Goal: Entertainment & Leisure: Consume media (video, audio)

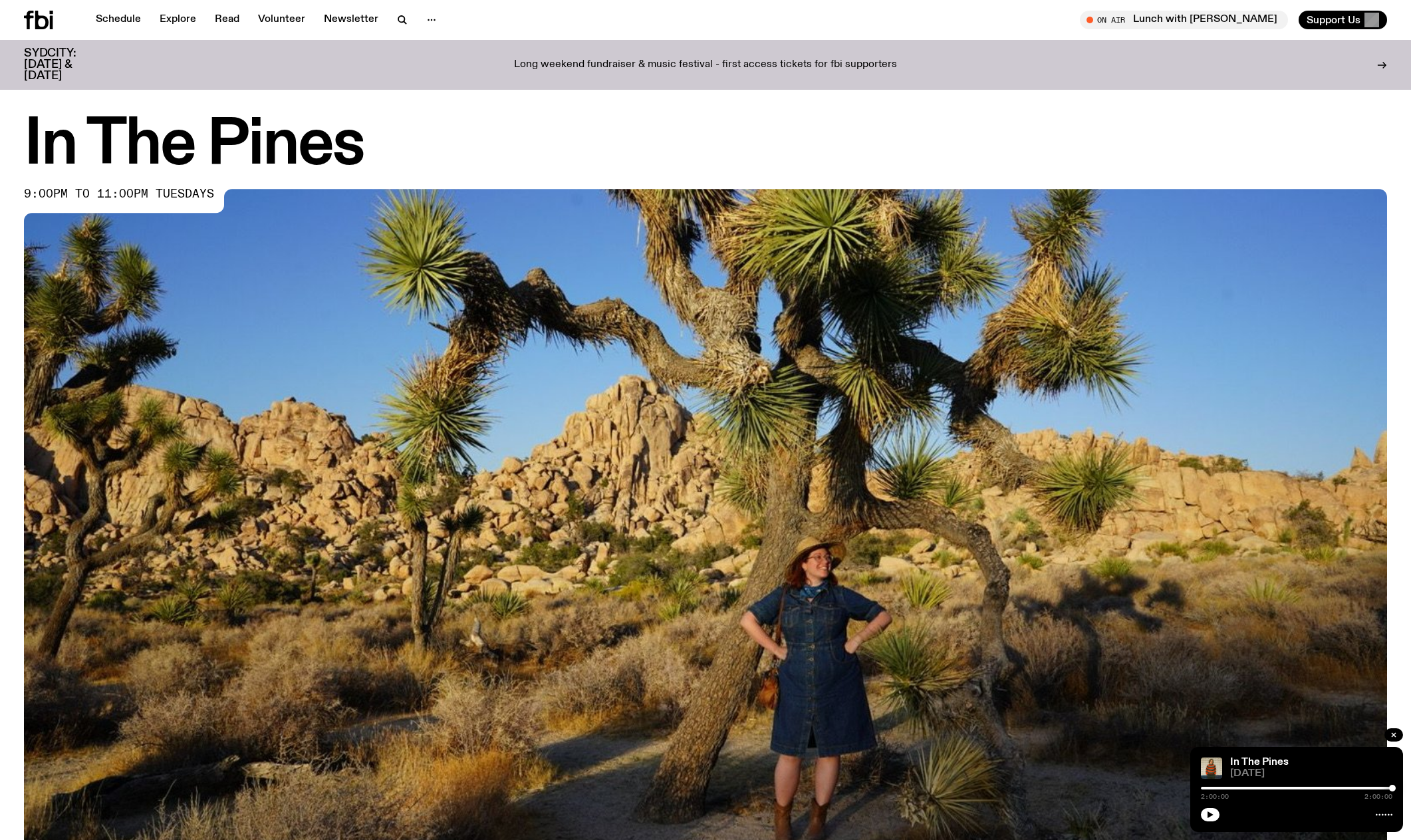
scroll to position [727, 0]
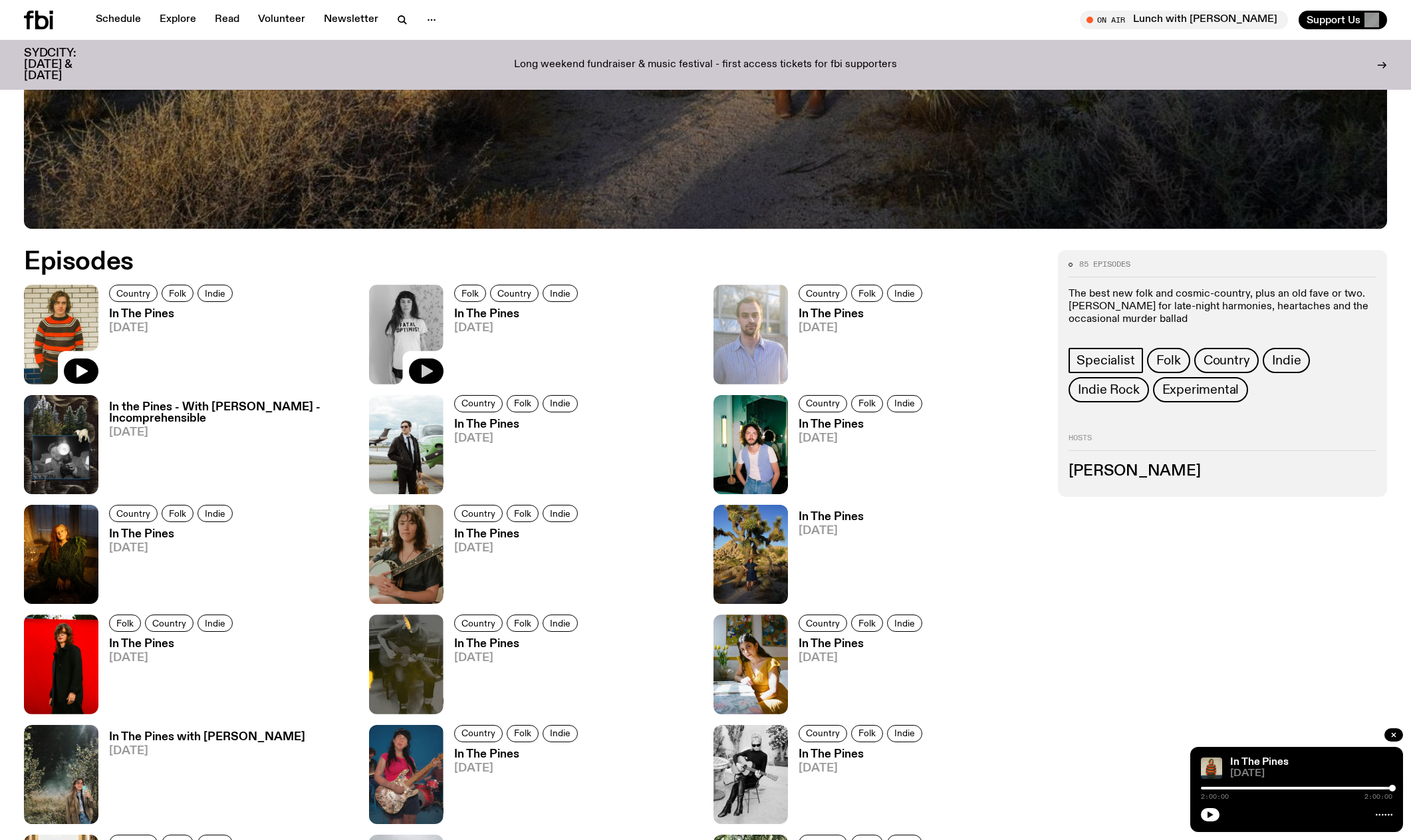
click at [431, 371] on icon "button" at bounding box center [426, 371] width 11 height 13
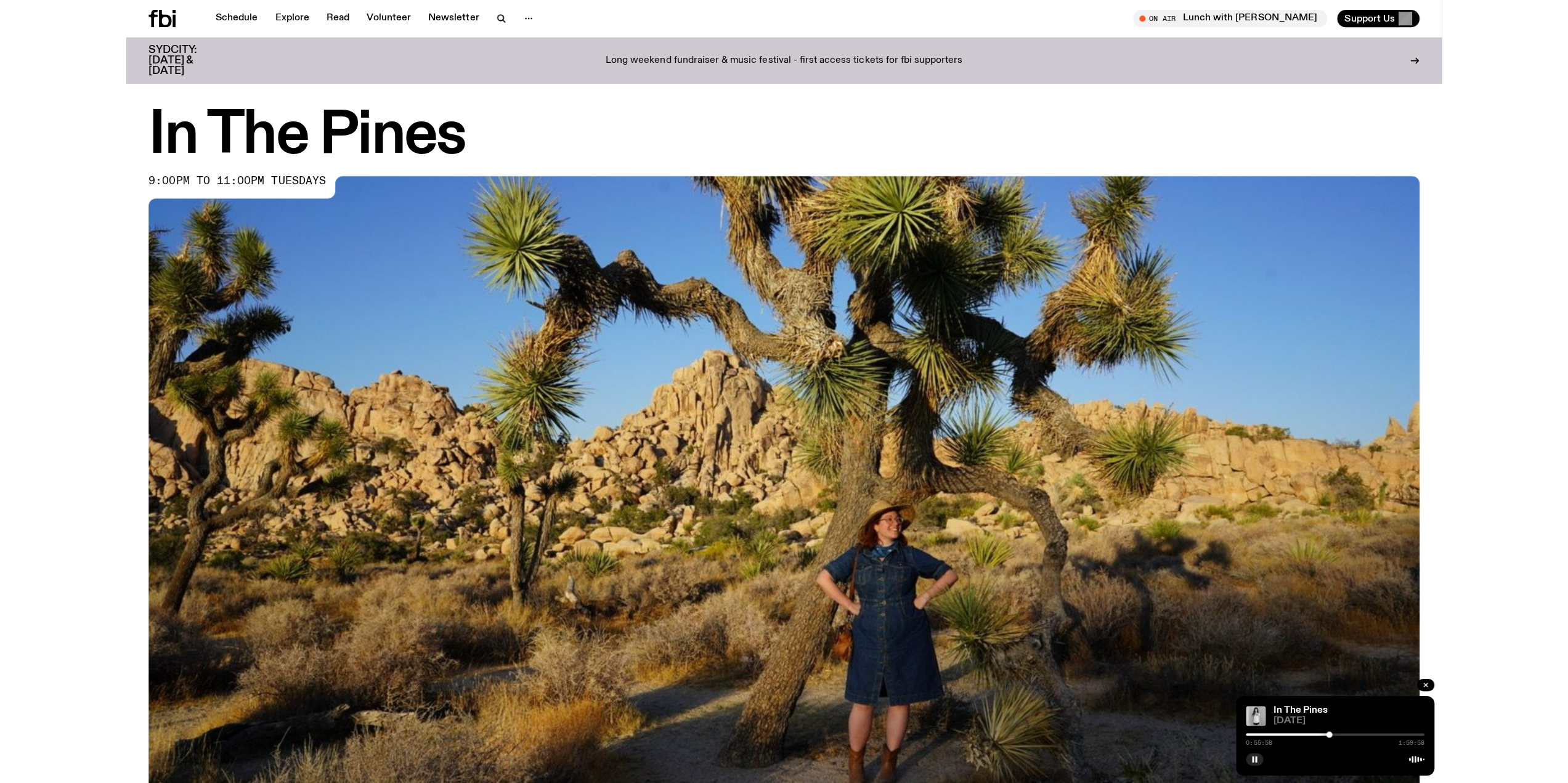
scroll to position [674, 0]
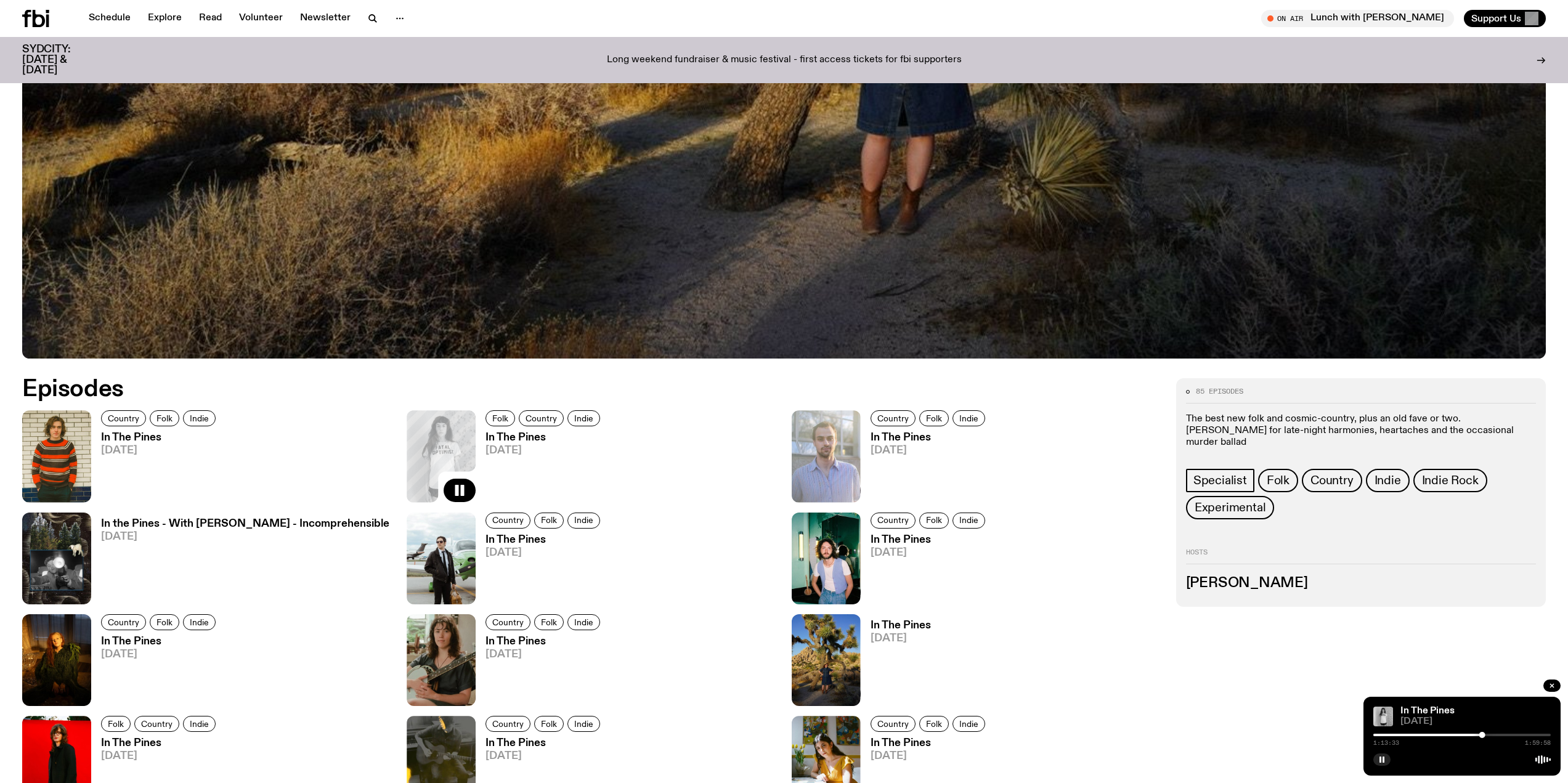
click at [1307, 733] on div "1:13:33 1:59:58" at bounding box center [1462, 739] width 178 height 15
drag, startPoint x: 1483, startPoint y: 732, endPoint x: 1493, endPoint y: 734, distance: 10.2
click at [1307, 734] on div at bounding box center [1493, 735] width 6 height 6
